Goal: Navigation & Orientation: Find specific page/section

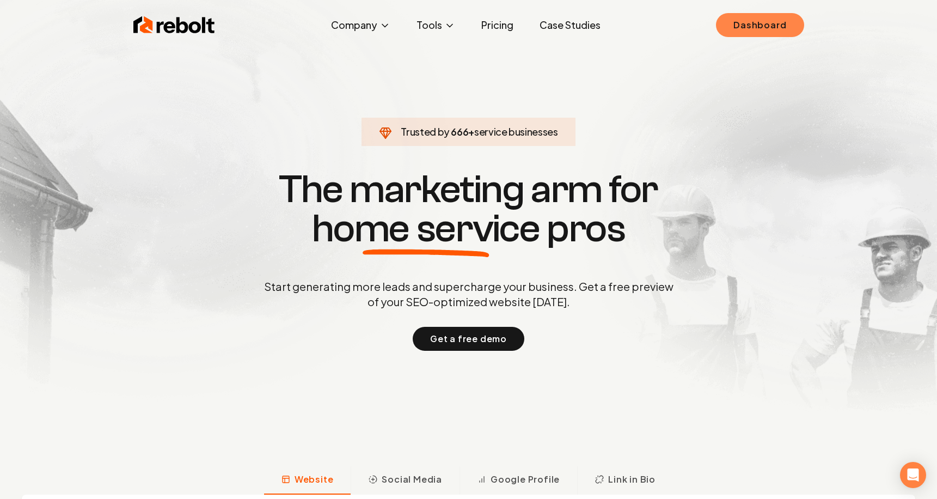
click at [739, 21] on link "Dashboard" at bounding box center [760, 25] width 88 height 24
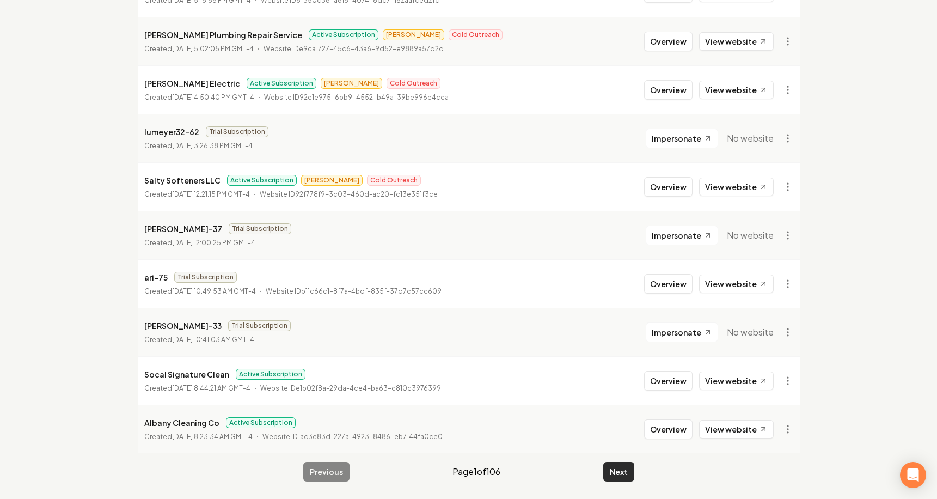
click at [616, 467] on button "Next" at bounding box center [618, 472] width 31 height 20
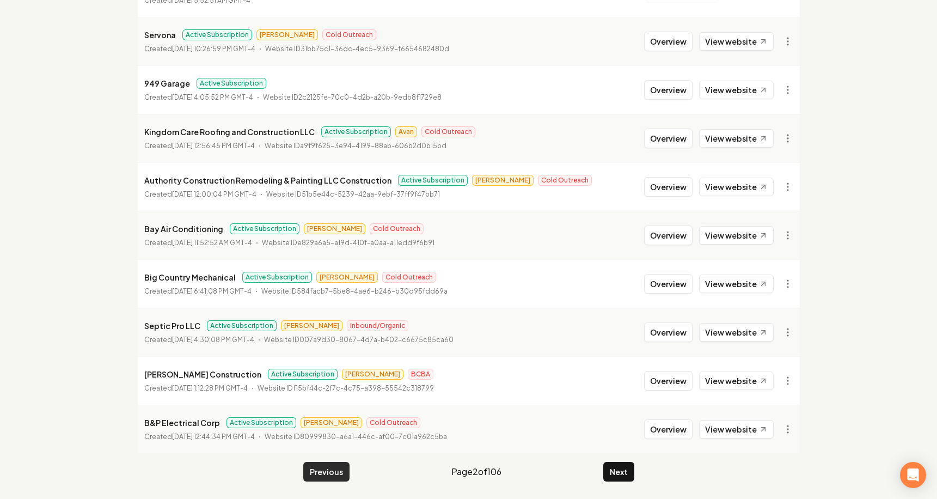
click at [324, 466] on button "Previous" at bounding box center [326, 472] width 46 height 20
